Goal: Information Seeking & Learning: Learn about a topic

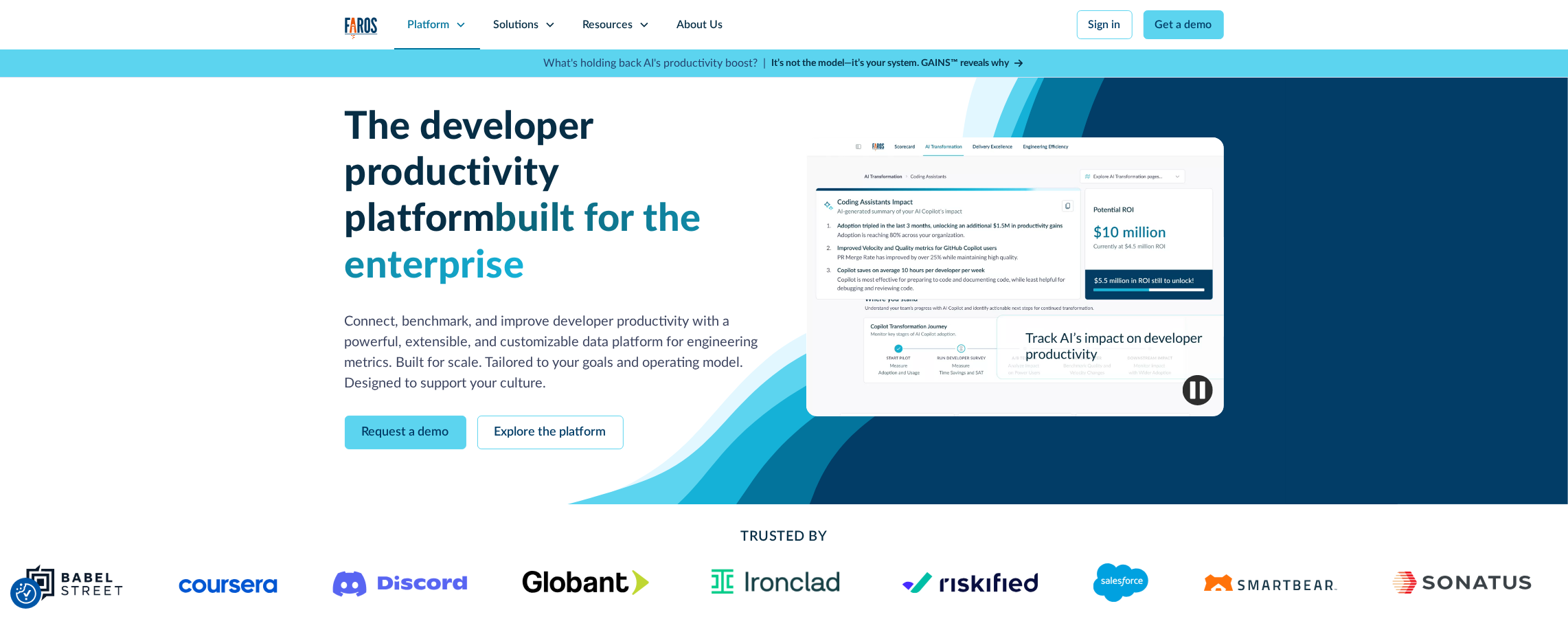
click at [422, 23] on div "Platform" at bounding box center [429, 24] width 42 height 16
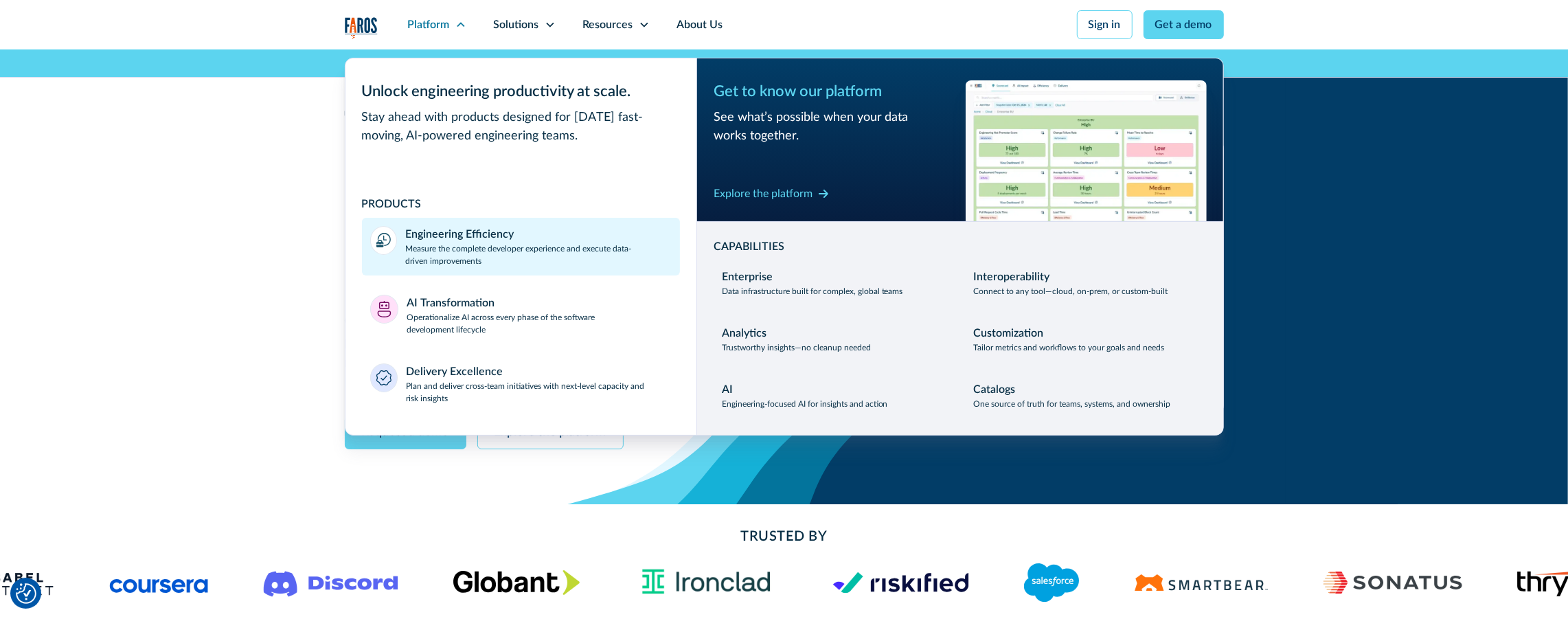
click at [429, 235] on div "Engineering Efficiency" at bounding box center [460, 234] width 108 height 16
